Goal: Obtain resource: Obtain resource

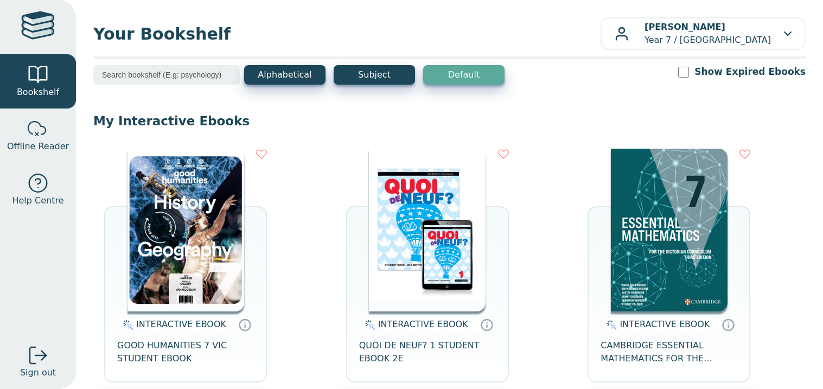
click at [199, 267] on img at bounding box center [186, 230] width 117 height 163
click at [198, 277] on img at bounding box center [186, 230] width 117 height 163
